Goal: Check status: Check status

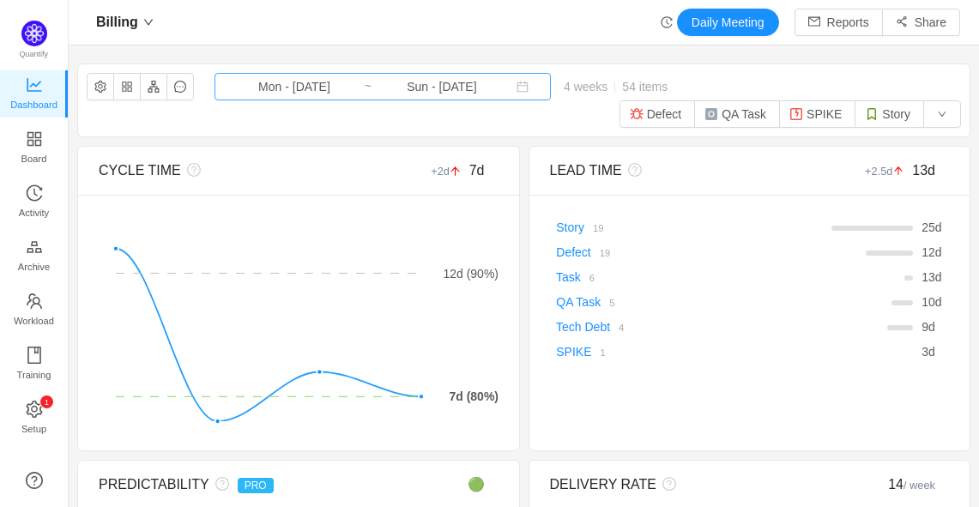
click at [275, 91] on input "Mon - [DATE]" at bounding box center [294, 86] width 139 height 19
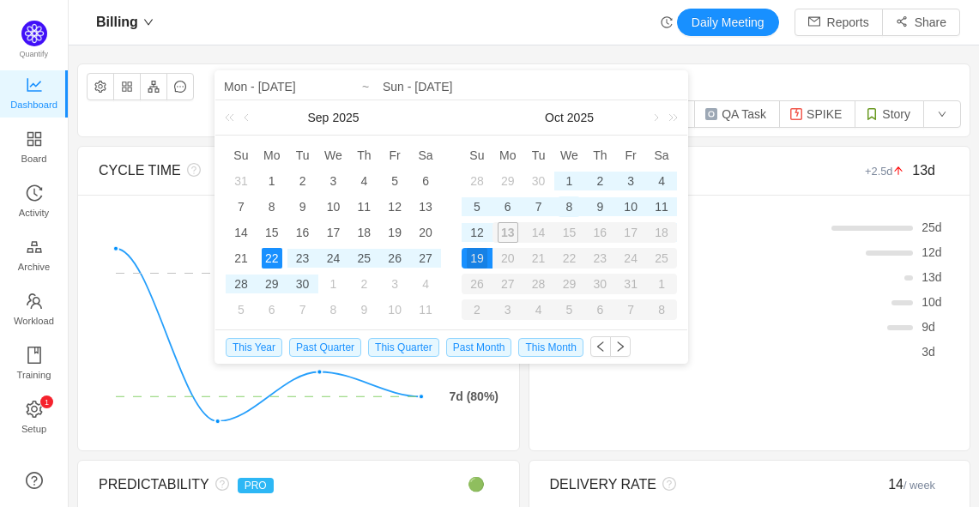
click at [567, 203] on div "8" at bounding box center [569, 206] width 21 height 21
click at [300, 256] on div "23" at bounding box center [303, 258] width 21 height 21
type input "Tue - [DATE]"
type input "Wed - [DATE]"
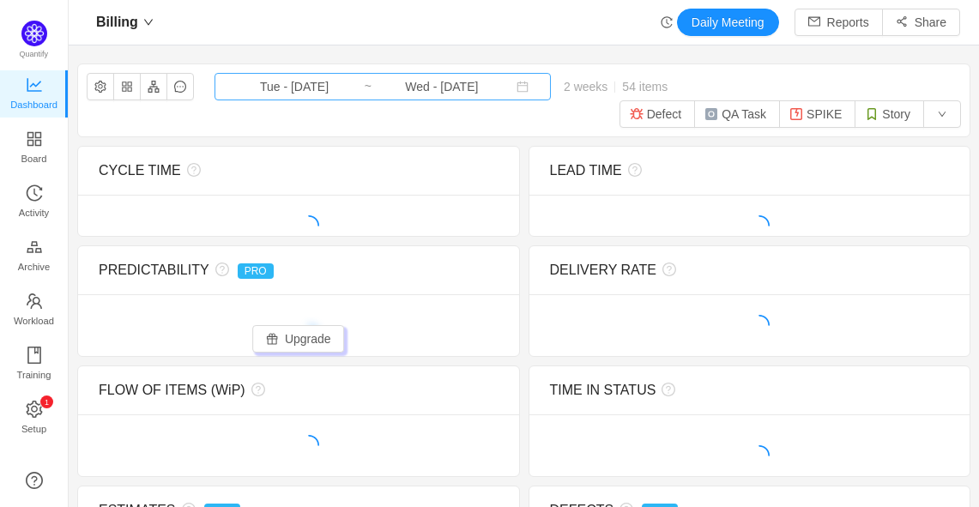
click at [384, 89] on input "Wed - [DATE]" at bounding box center [441, 86] width 139 height 19
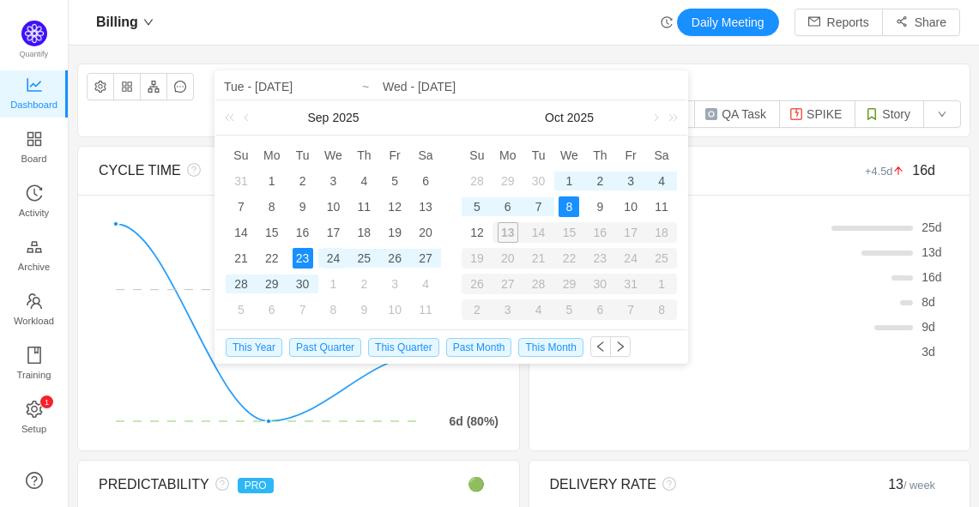
click at [332, 263] on div "24" at bounding box center [333, 258] width 21 height 21
click at [561, 206] on div "8" at bounding box center [569, 206] width 21 height 21
type input "Wed - [DATE]"
